Goal: Task Accomplishment & Management: Use online tool/utility

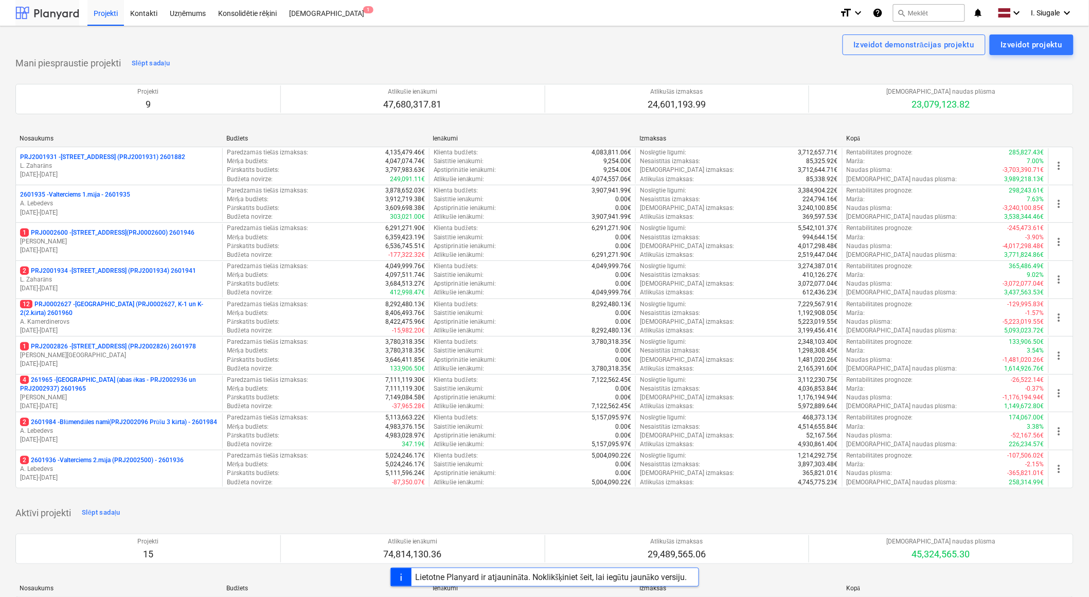
drag, startPoint x: 0, startPoint y: 0, endPoint x: 53, endPoint y: 10, distance: 54.0
click at [53, 10] on div at bounding box center [47, 13] width 64 height 26
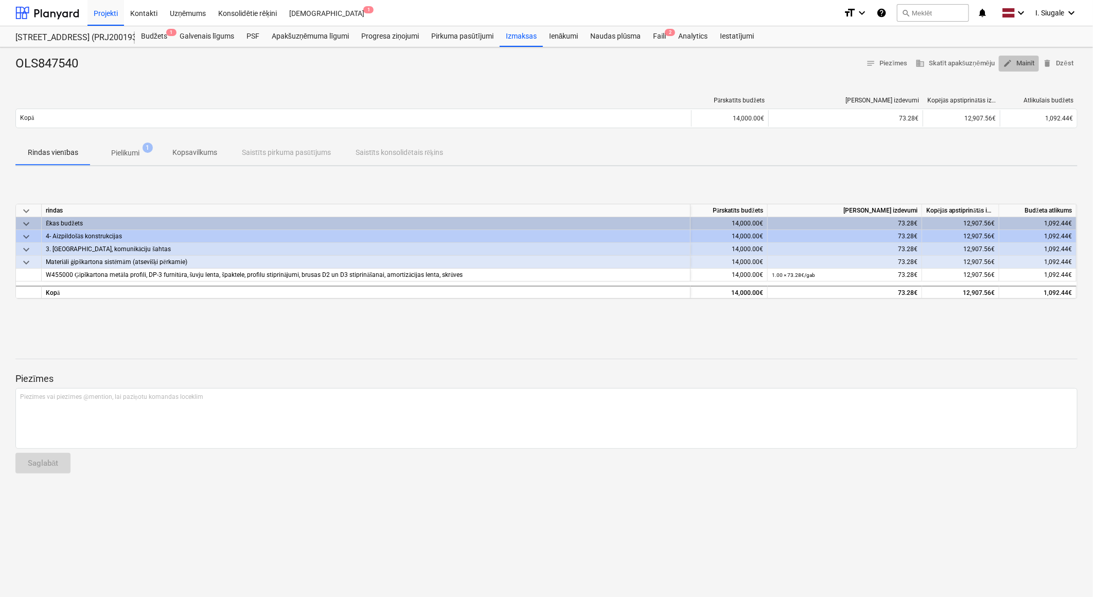
click at [1026, 62] on span "edit Mainīt" at bounding box center [1019, 64] width 32 height 12
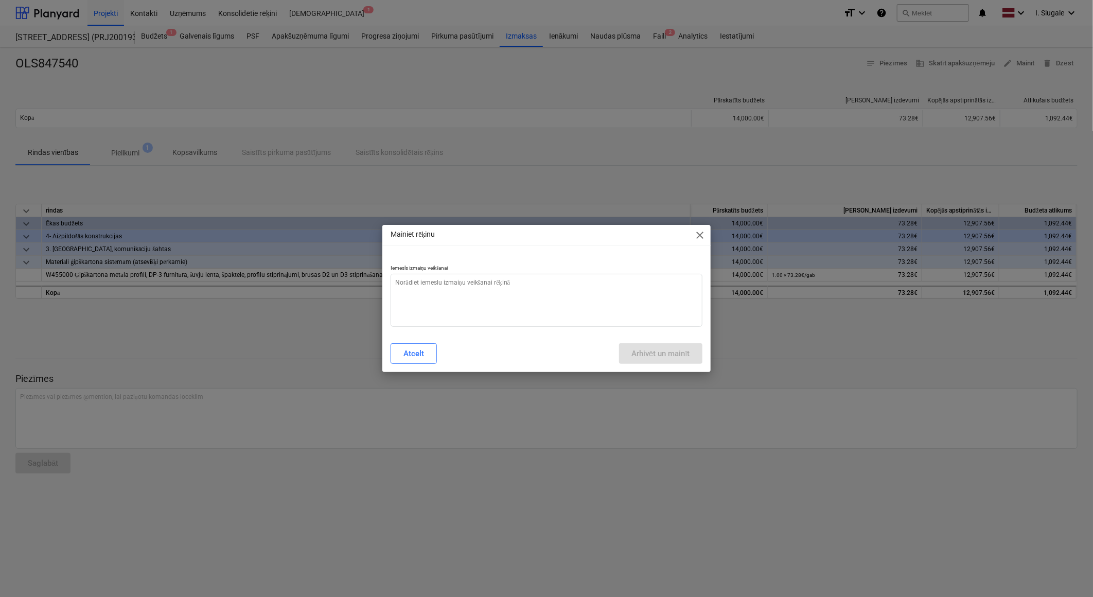
type textarea "x"
click at [466, 294] on textarea at bounding box center [545, 300] width 311 height 53
type textarea "s"
type textarea "x"
type textarea "su"
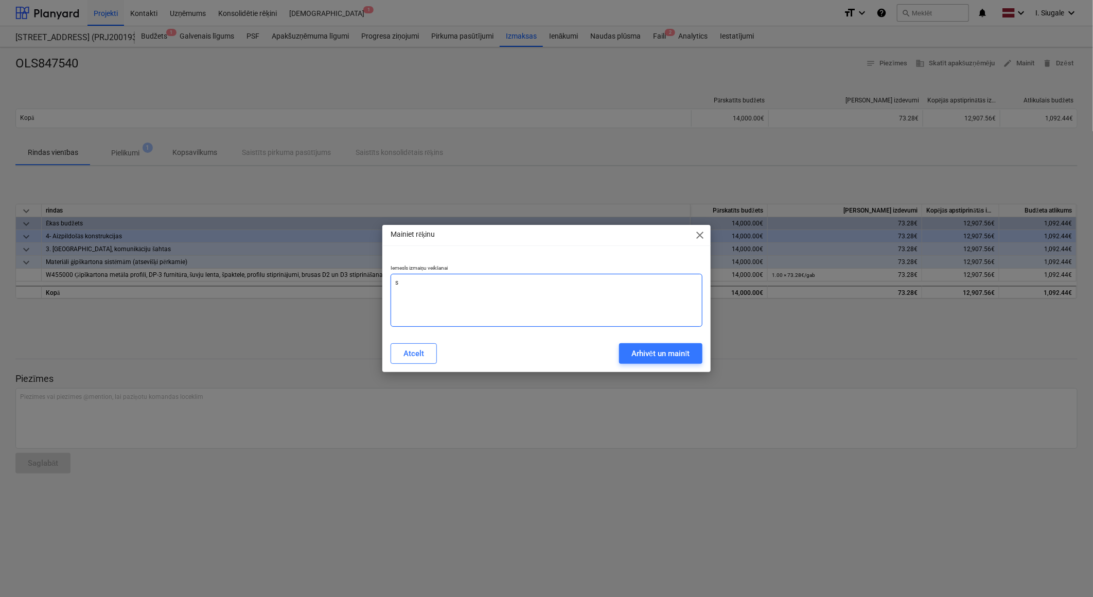
type textarea "x"
type textarea "sum"
type textarea "x"
type textarea "summ"
type textarea "x"
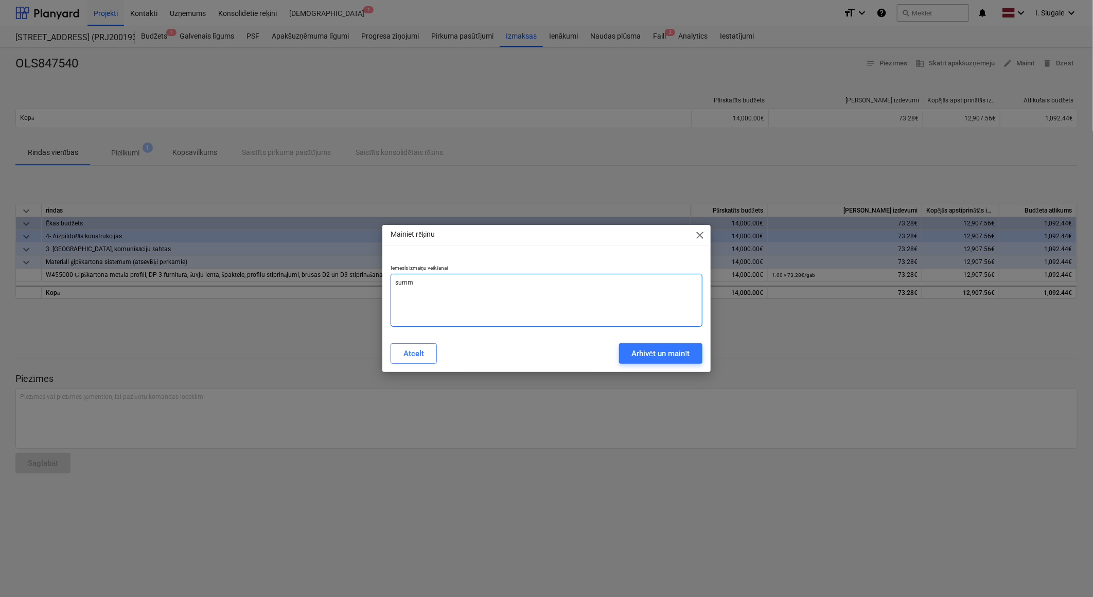
type textarea "summa"
type textarea "x"
type textarea "summa"
click at [650, 352] on div "Arhivēt un mainīt" at bounding box center [660, 353] width 59 height 13
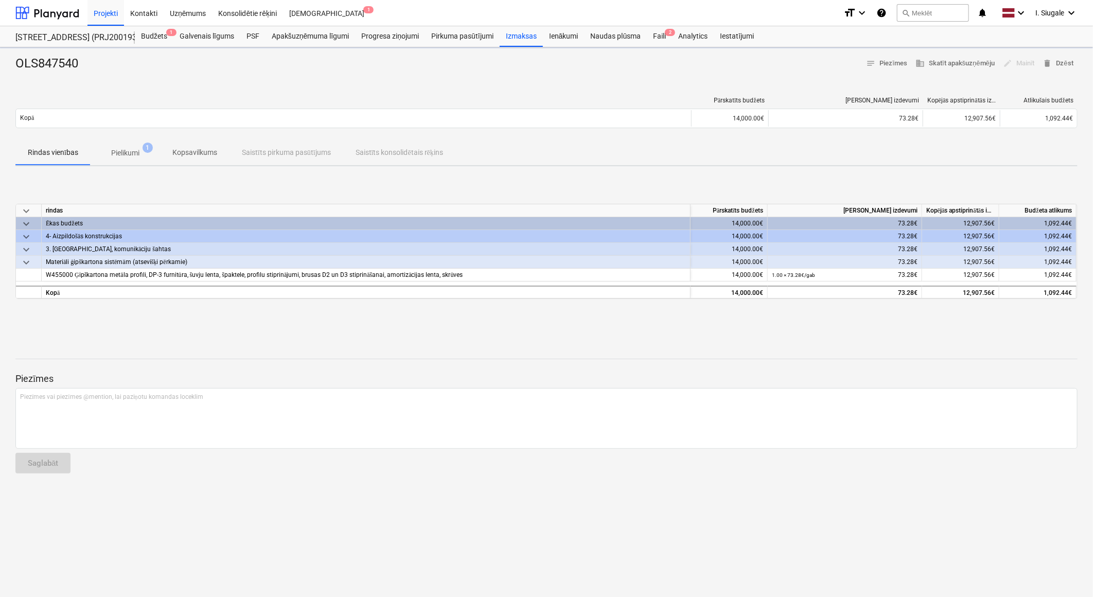
type textarea "x"
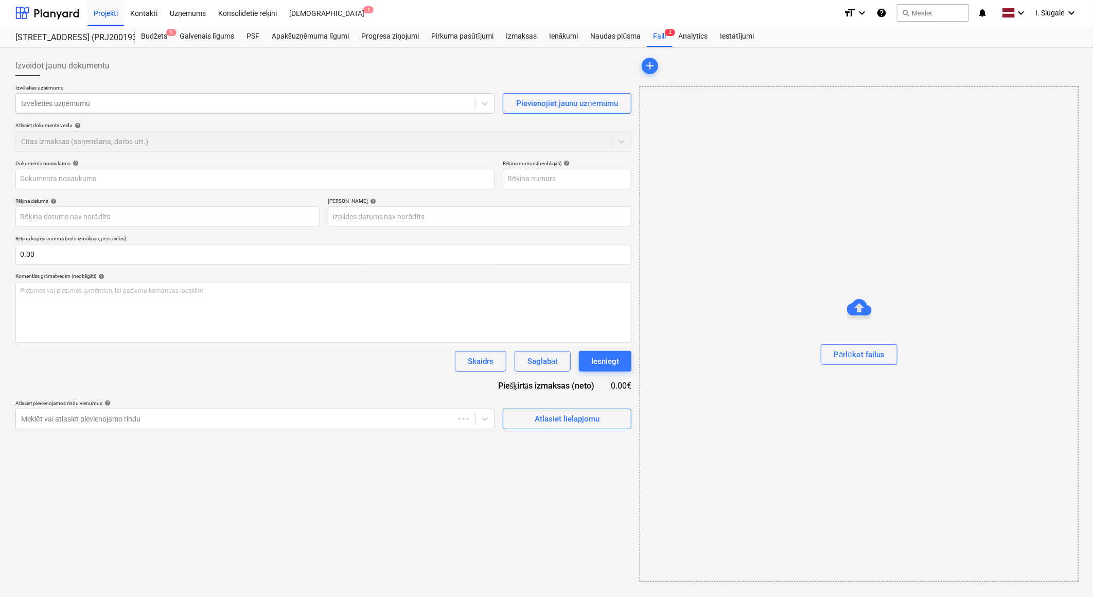
type input "OLS847540"
type input "[DATE]"
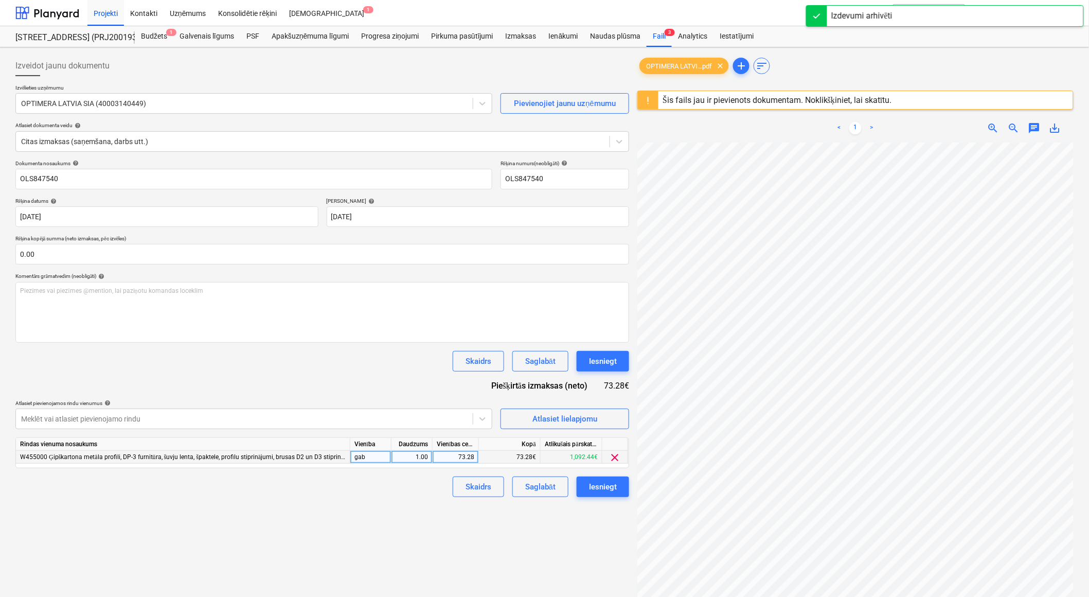
click at [475, 458] on div "73.28" at bounding box center [456, 457] width 46 height 13
click at [476, 460] on input "73.28" at bounding box center [456, 457] width 46 height 12
type input "73.25"
click at [352, 558] on div "Izveidot jaunu dokumentu Izvēlieties uzņēmumu OPTIMERA LATVIA SIA (40003140449)…" at bounding box center [322, 382] width 622 height 663
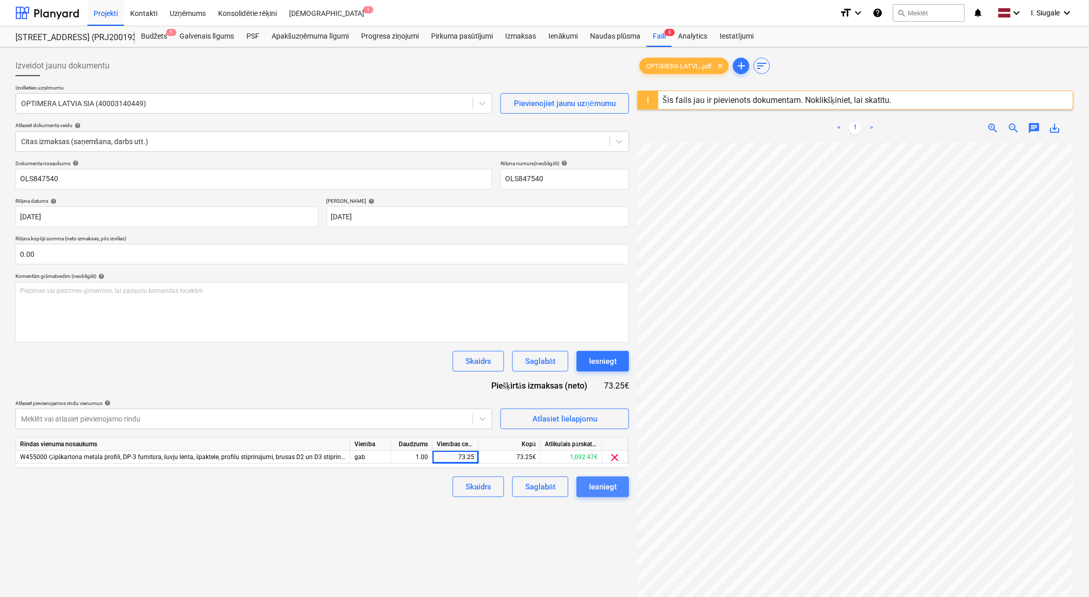
click at [599, 487] on div "Iesniegt" at bounding box center [603, 486] width 28 height 13
